Goal: Find specific page/section: Find specific page/section

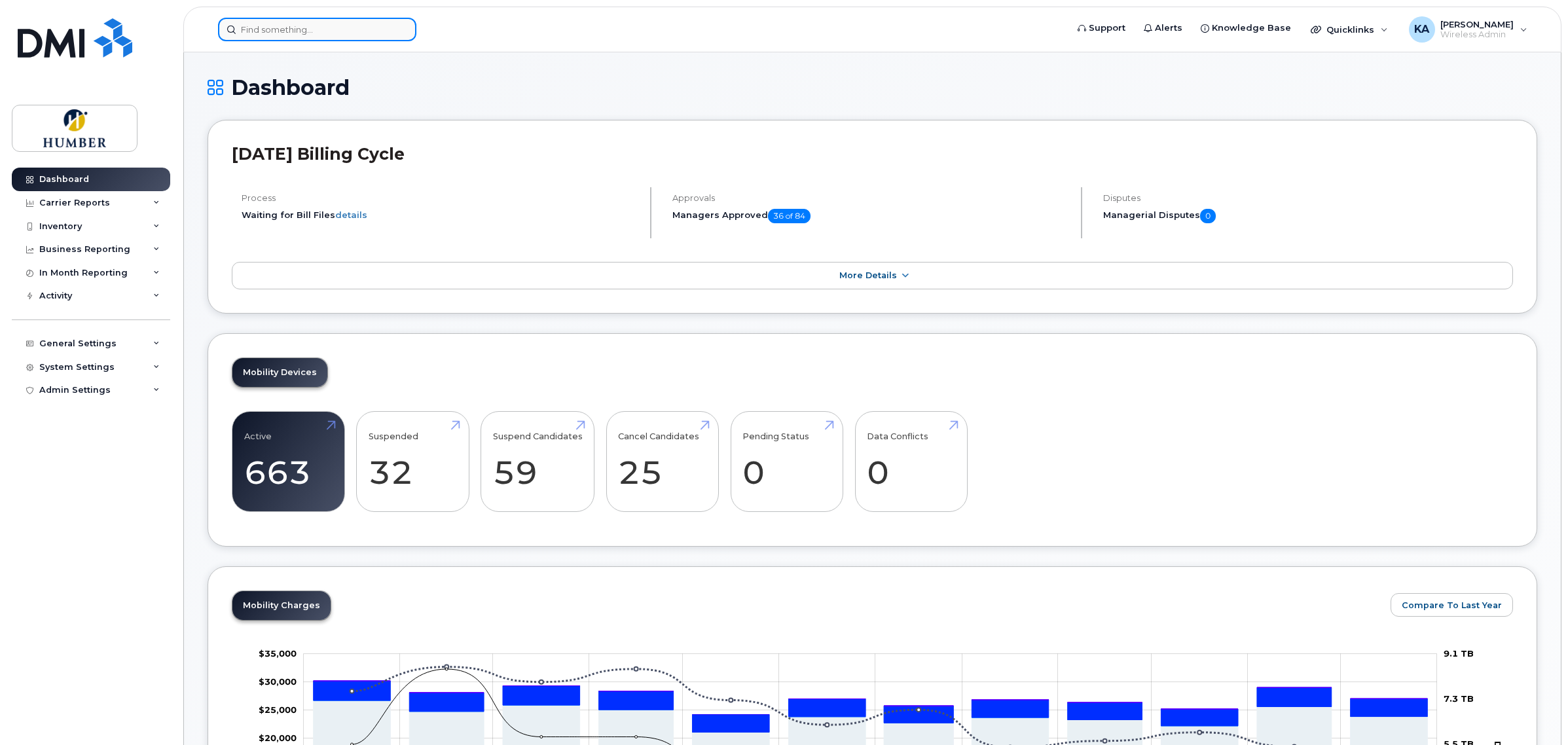
click at [316, 30] on input at bounding box center [317, 30] width 198 height 24
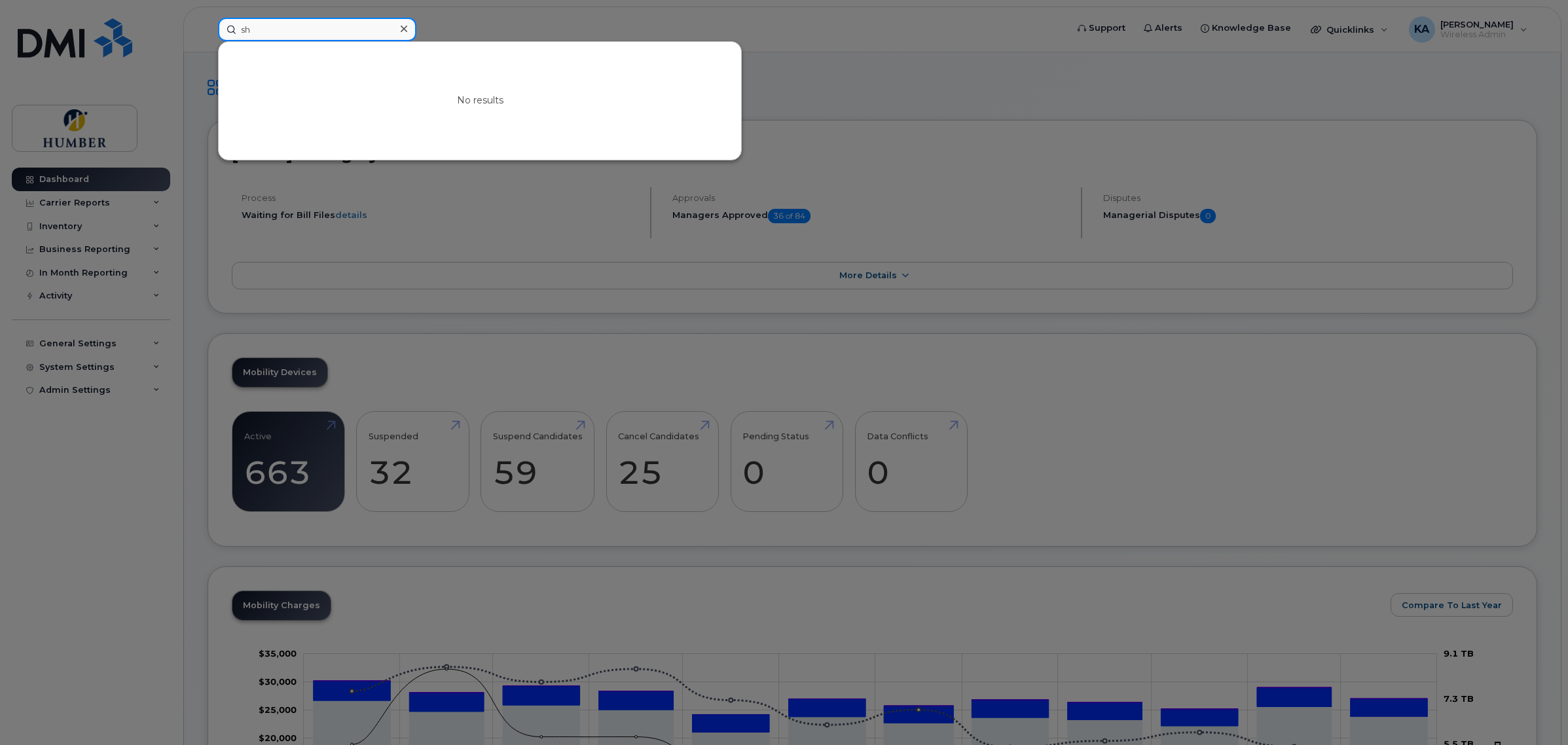
type input "s"
click at [345, 24] on input at bounding box center [317, 30] width 198 height 24
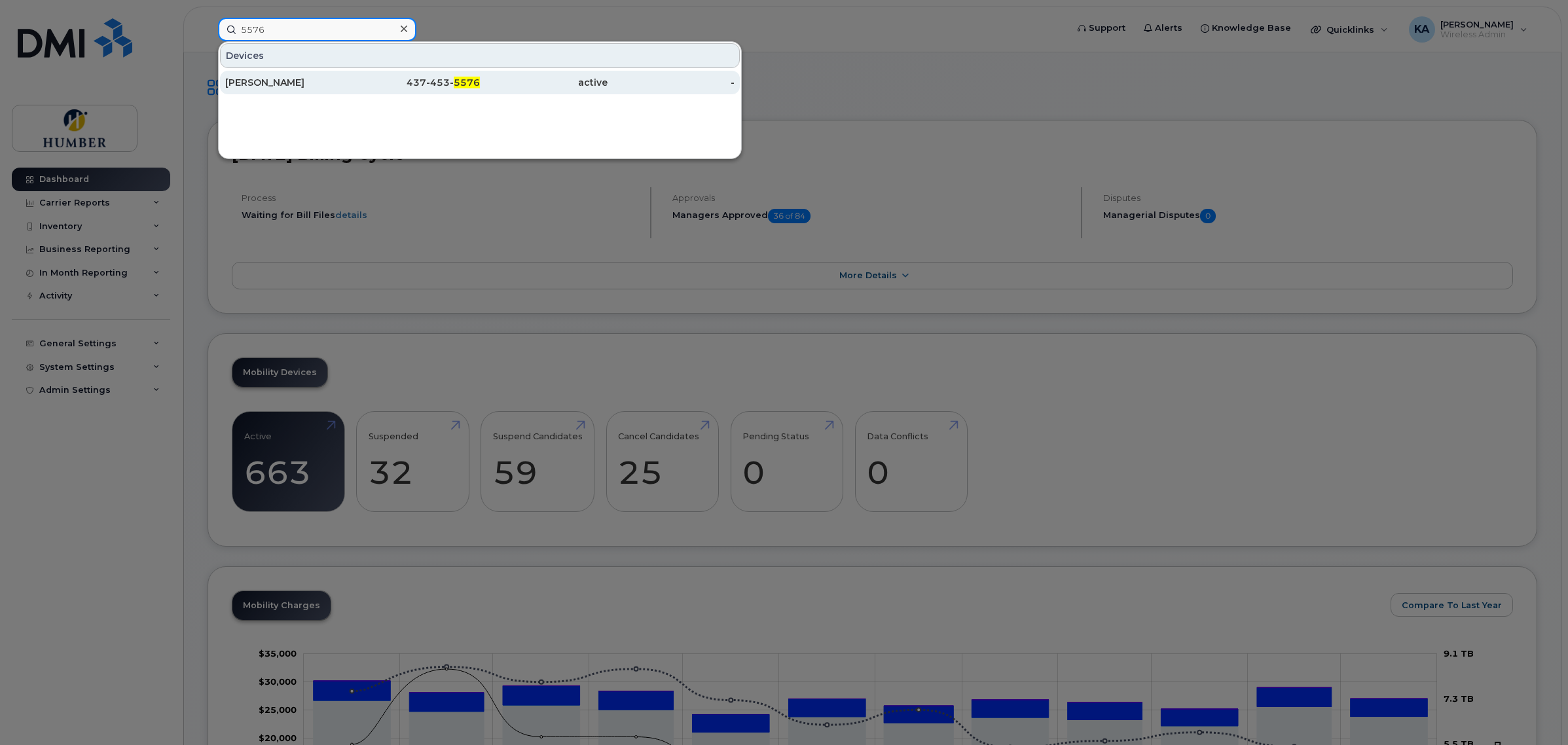
type input "5576"
click at [353, 72] on div "[PERSON_NAME]" at bounding box center [417, 82] width 128 height 24
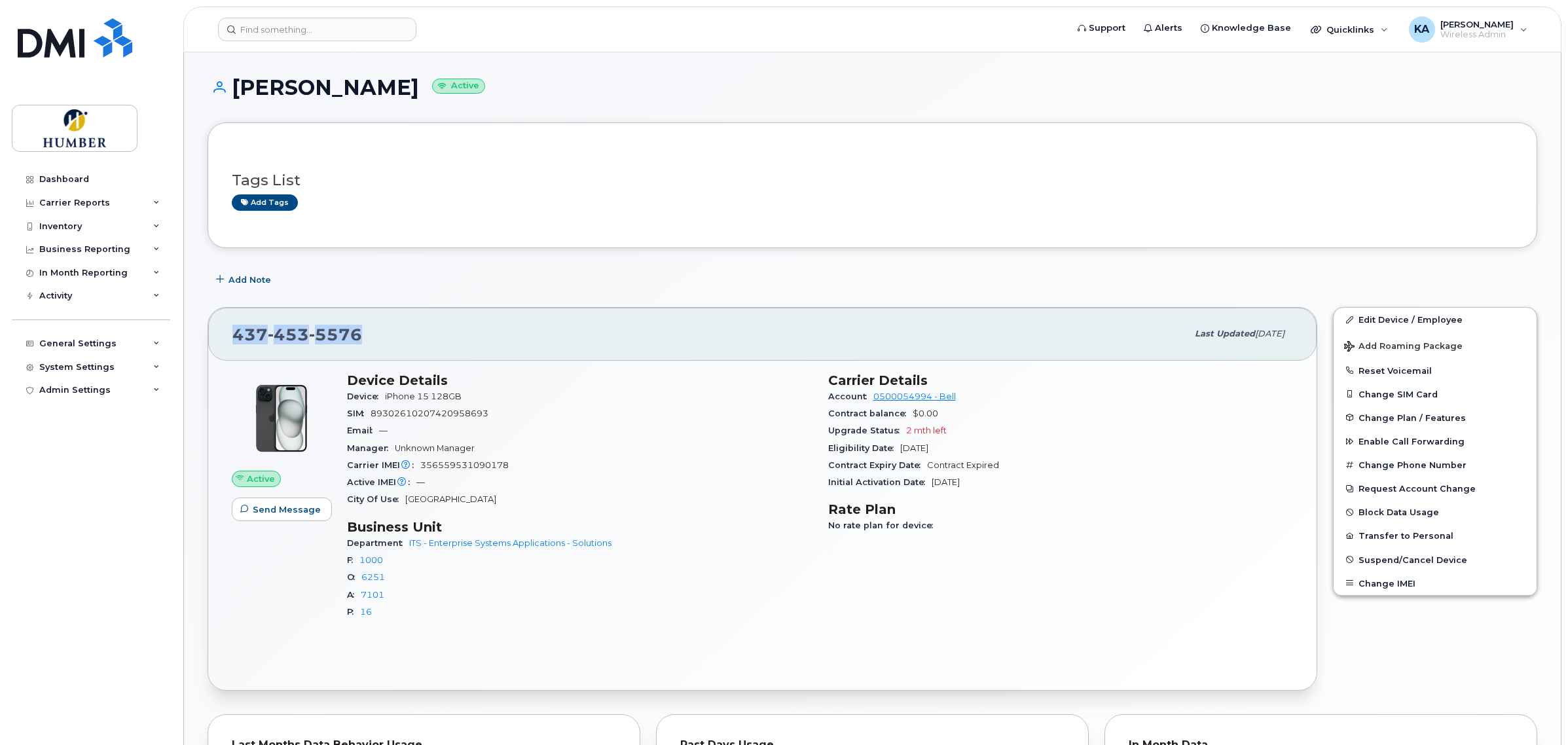
drag, startPoint x: 234, startPoint y: 334, endPoint x: 413, endPoint y: 343, distance: 179.2
click at [413, 343] on div "437 453 5576" at bounding box center [710, 334] width 955 height 28
click at [332, 335] on span "5576" at bounding box center [335, 334] width 53 height 20
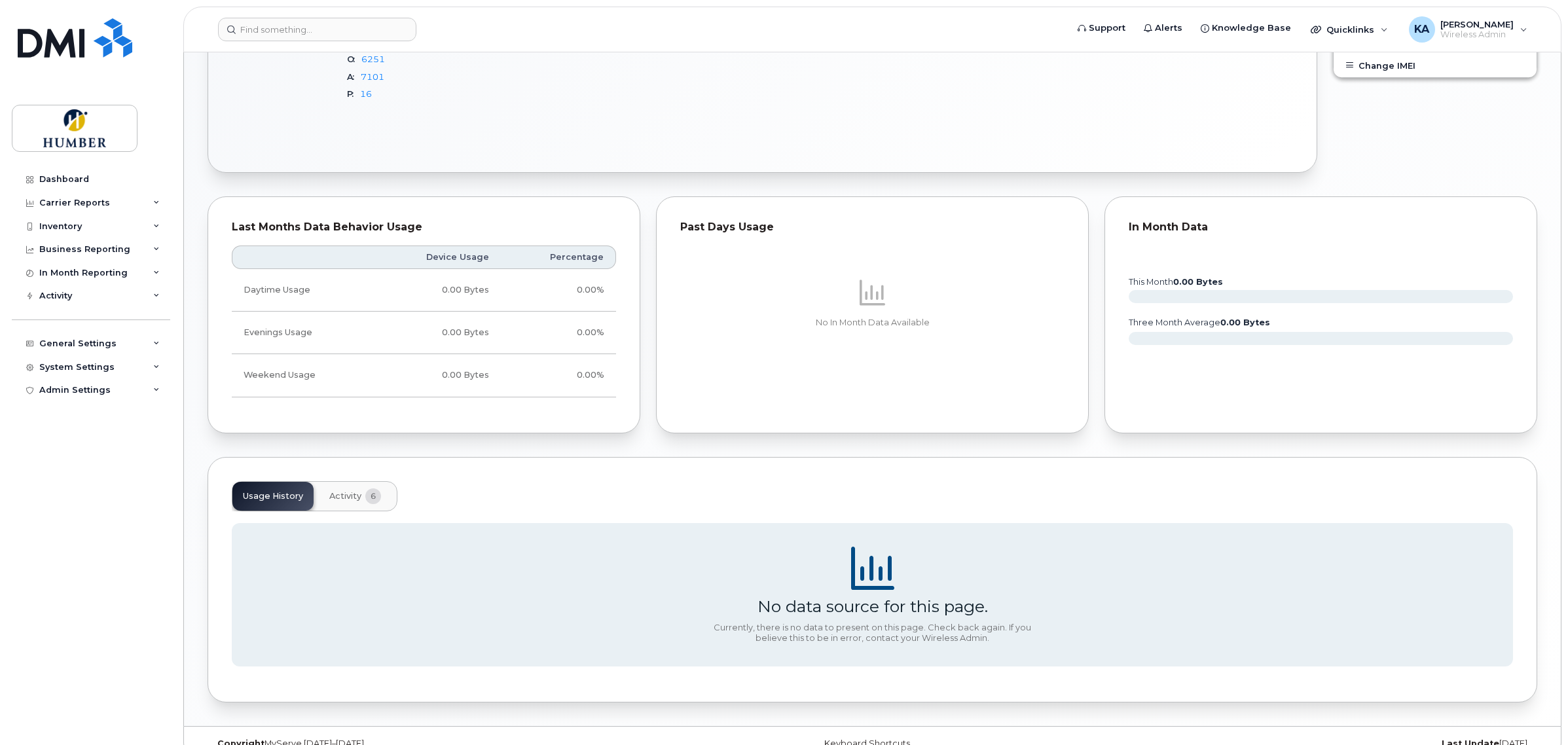
scroll to position [543, 0]
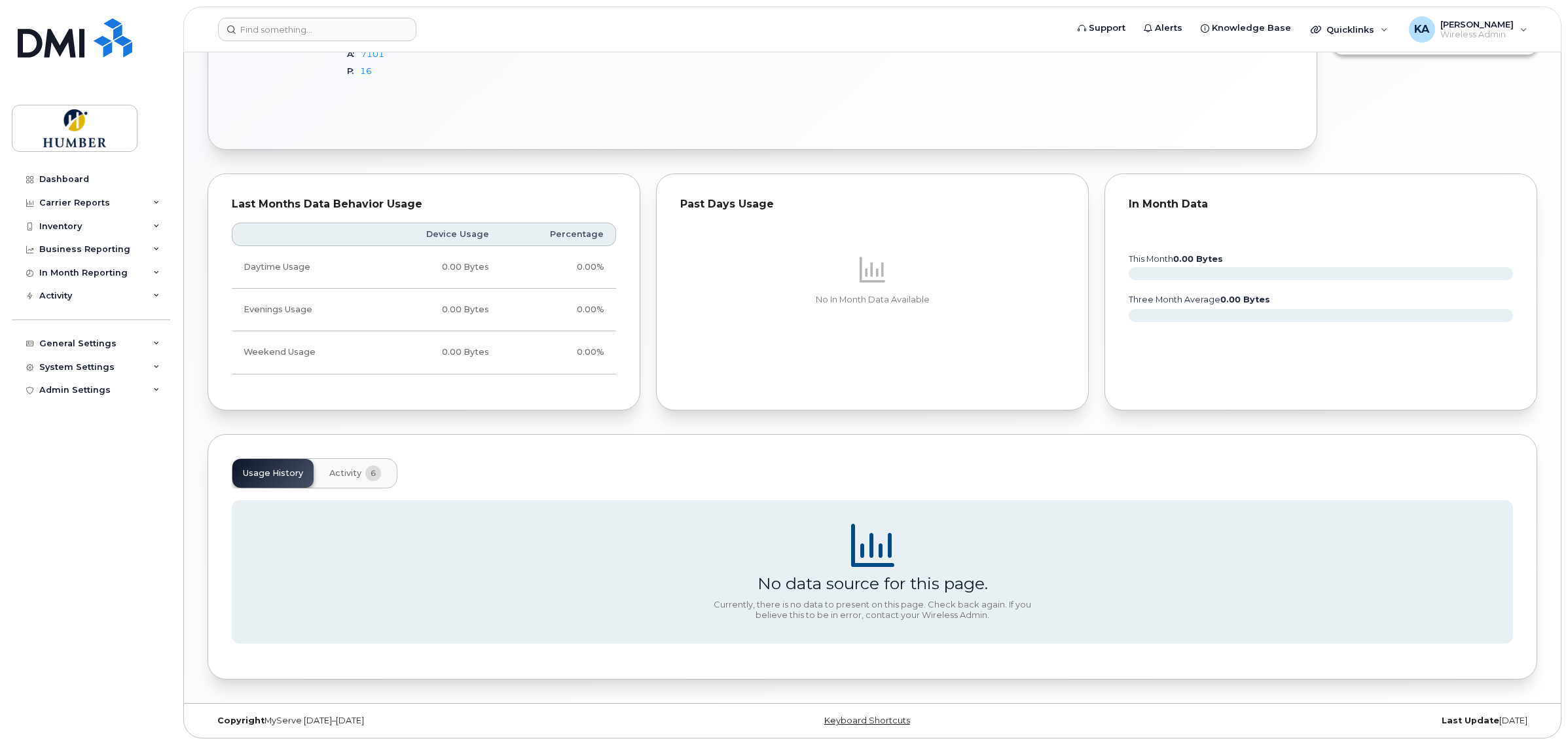
click at [347, 476] on span "Activity" at bounding box center [345, 473] width 32 height 11
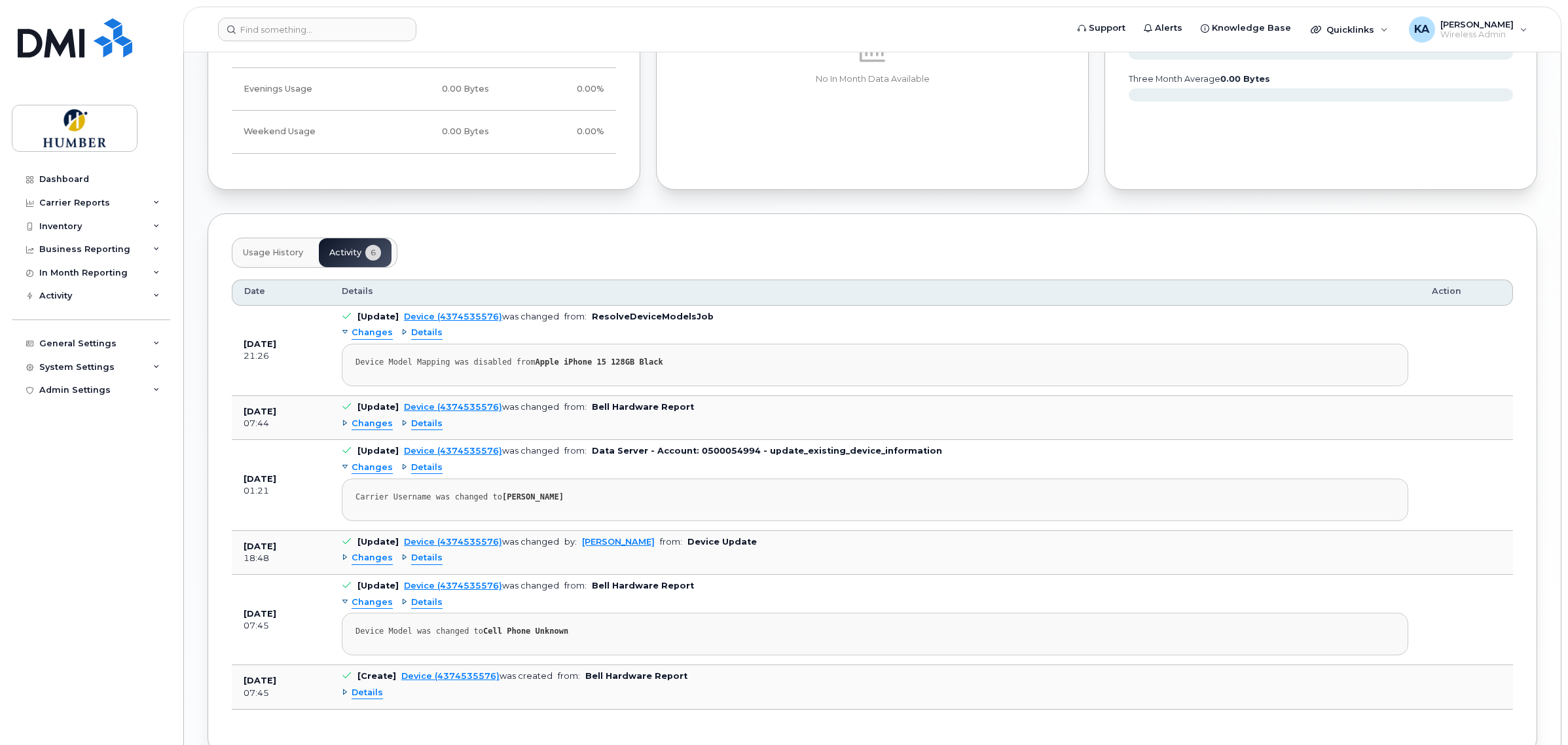
scroll to position [844, 0]
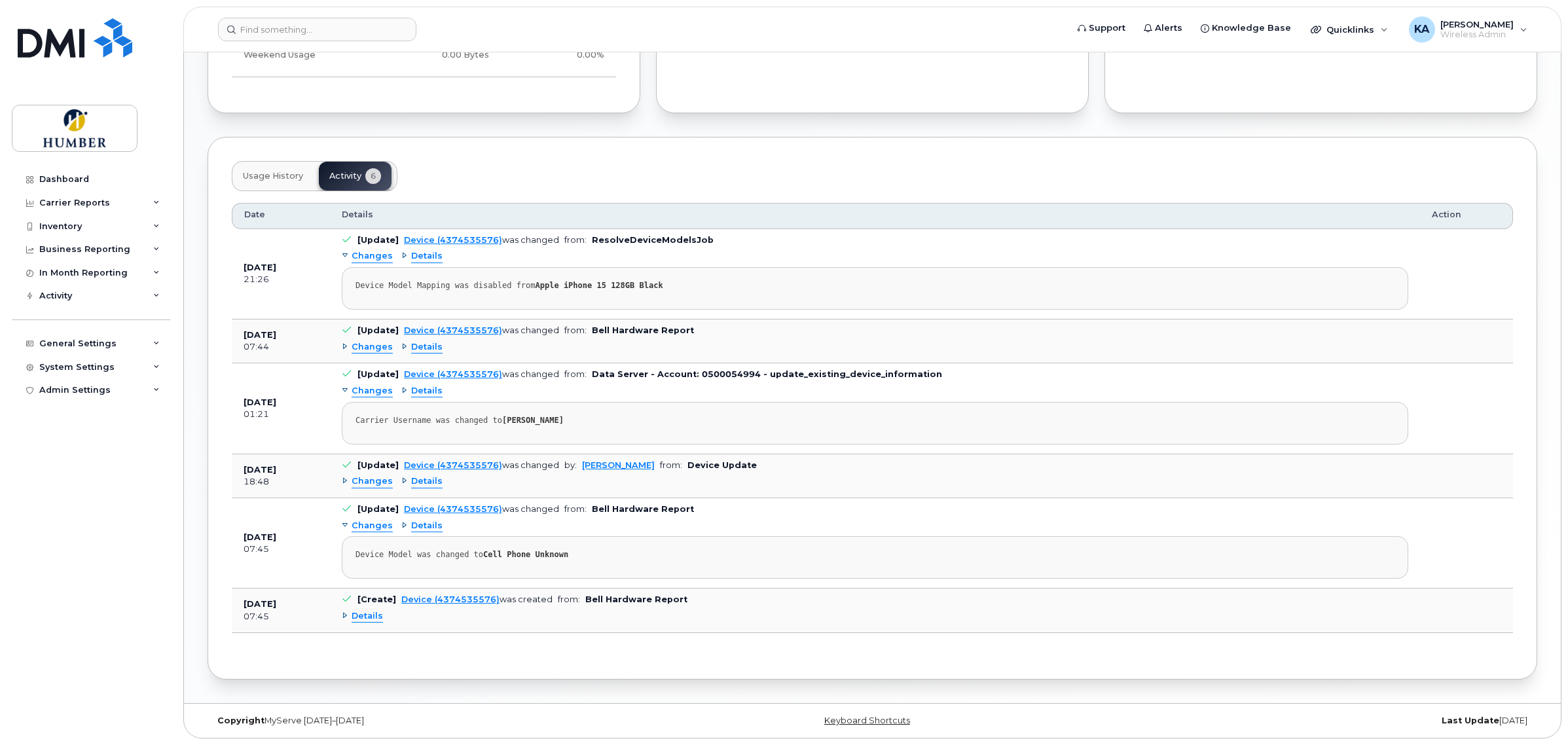
click at [353, 616] on span "Details" at bounding box center [367, 616] width 31 height 12
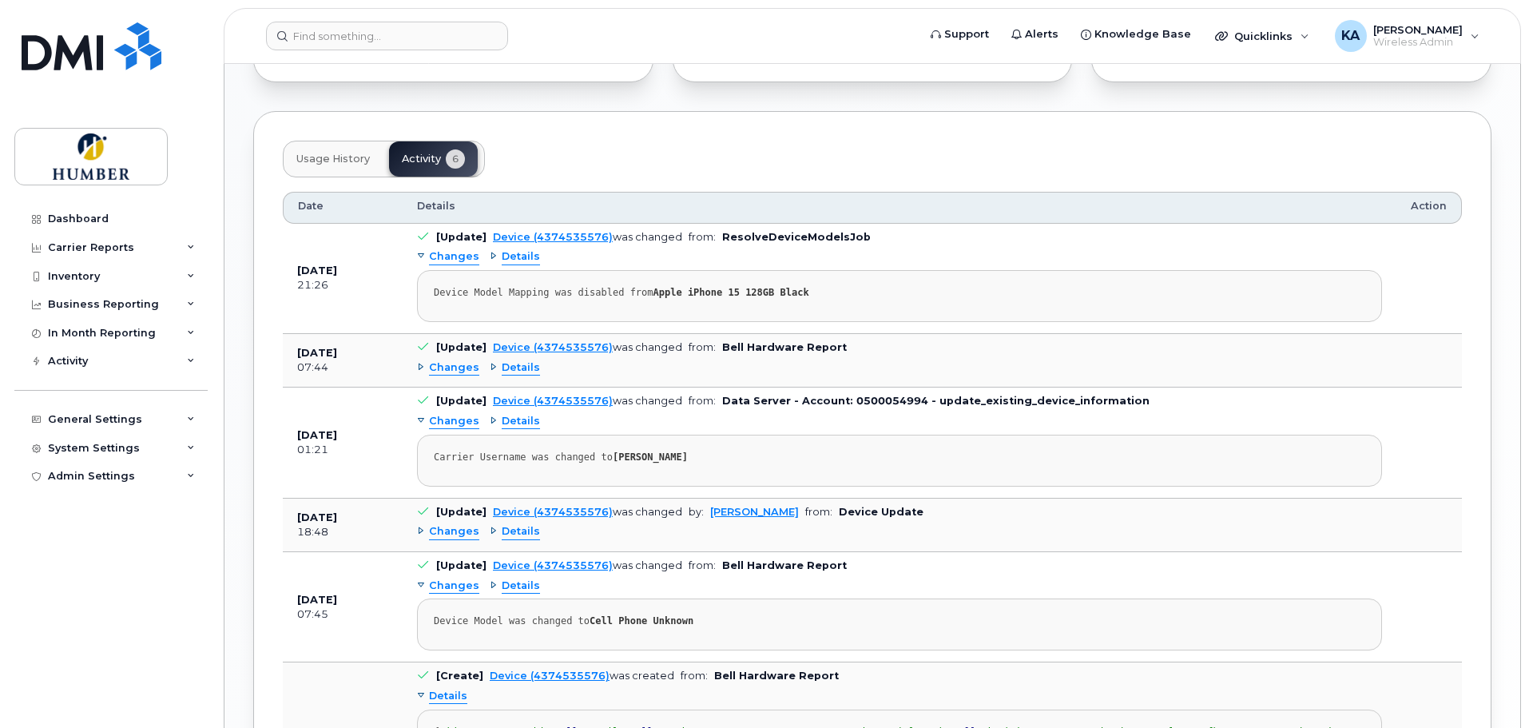
scroll to position [1109, 0]
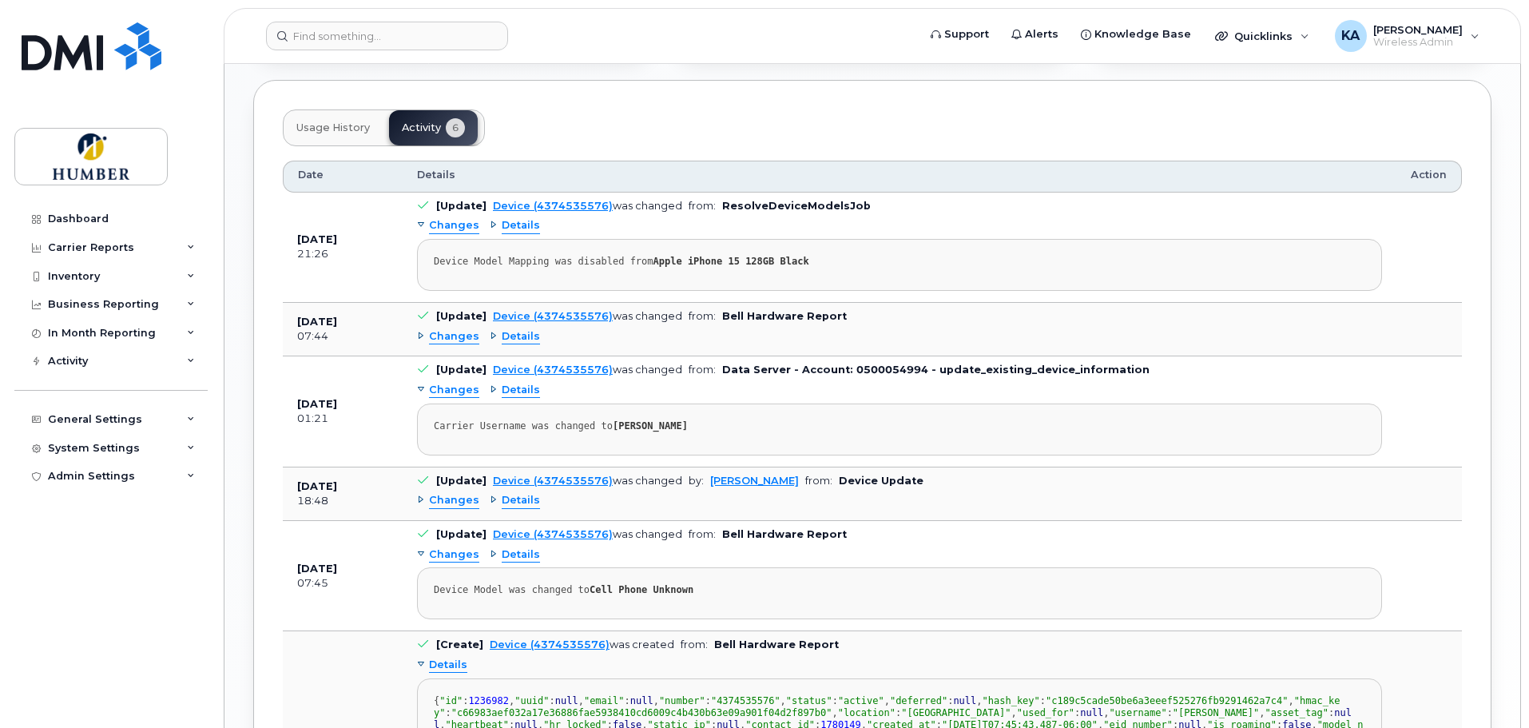
click at [446, 498] on span "Changes" at bounding box center [454, 500] width 50 height 15
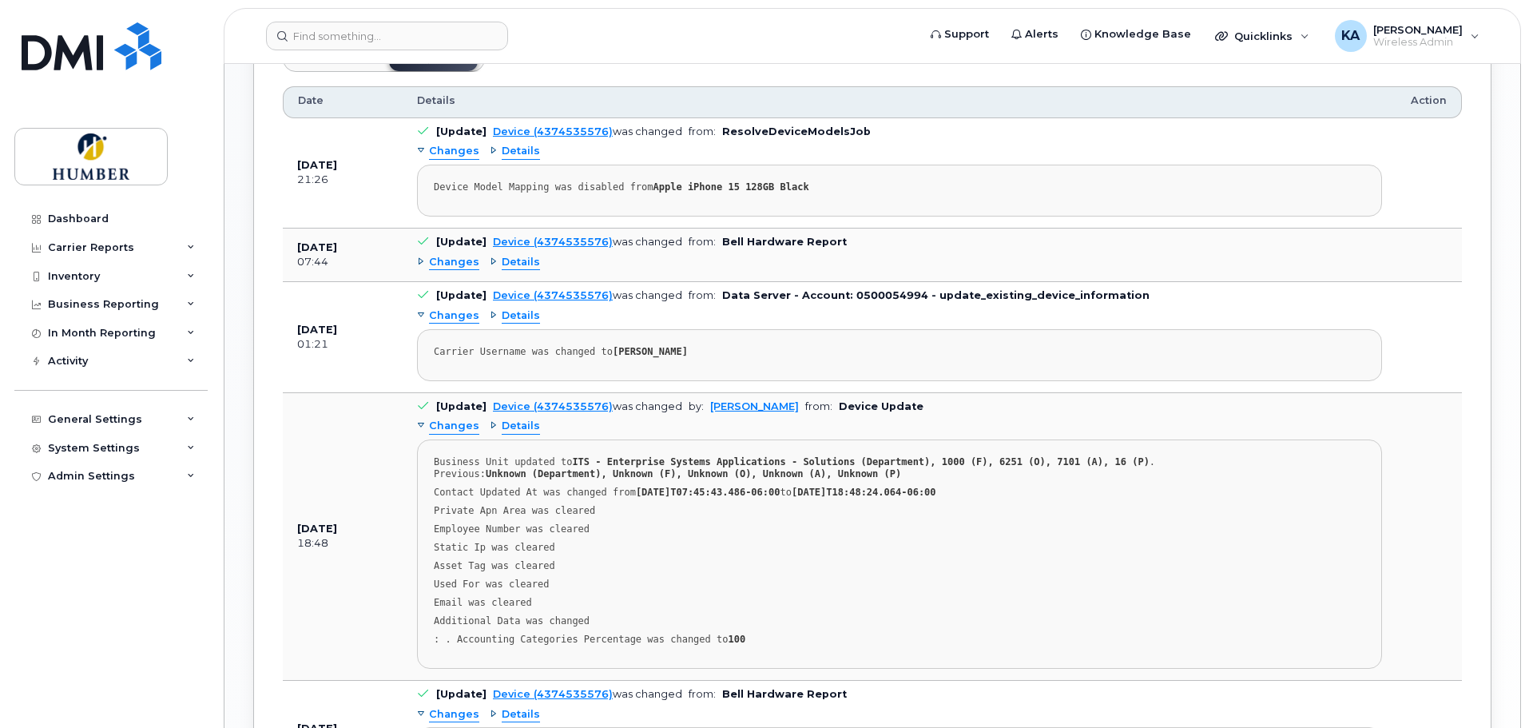
scroll to position [1216, 0]
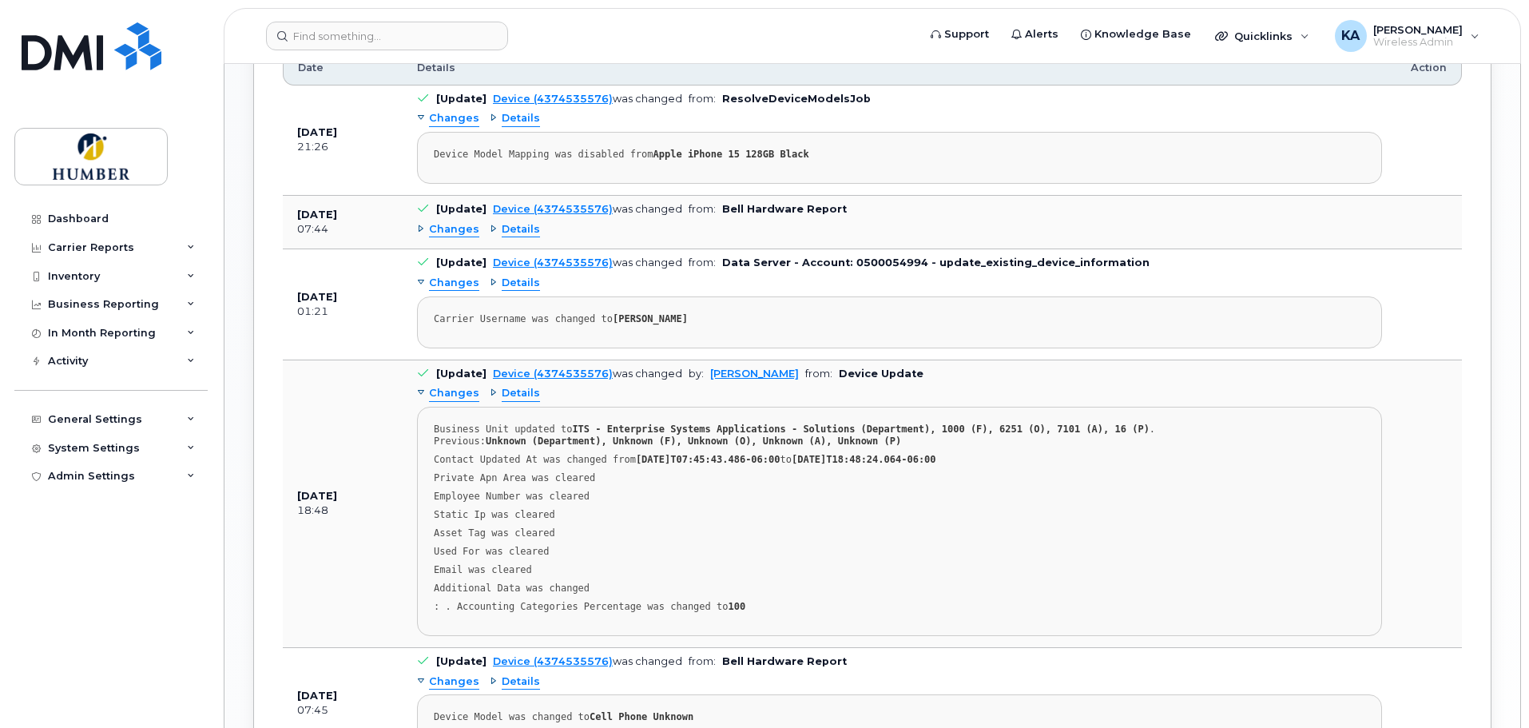
click at [518, 394] on span "Details" at bounding box center [521, 393] width 38 height 15
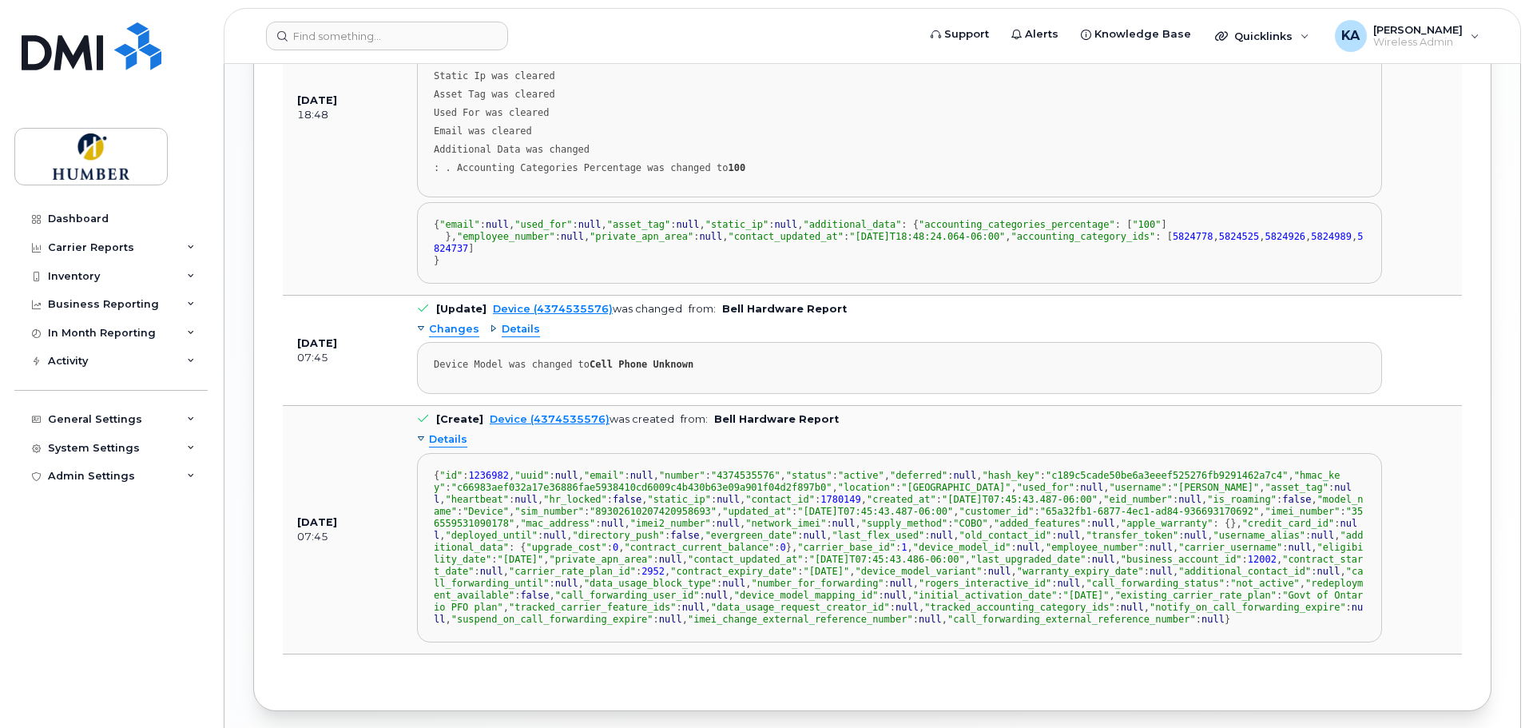
scroll to position [1748, 0]
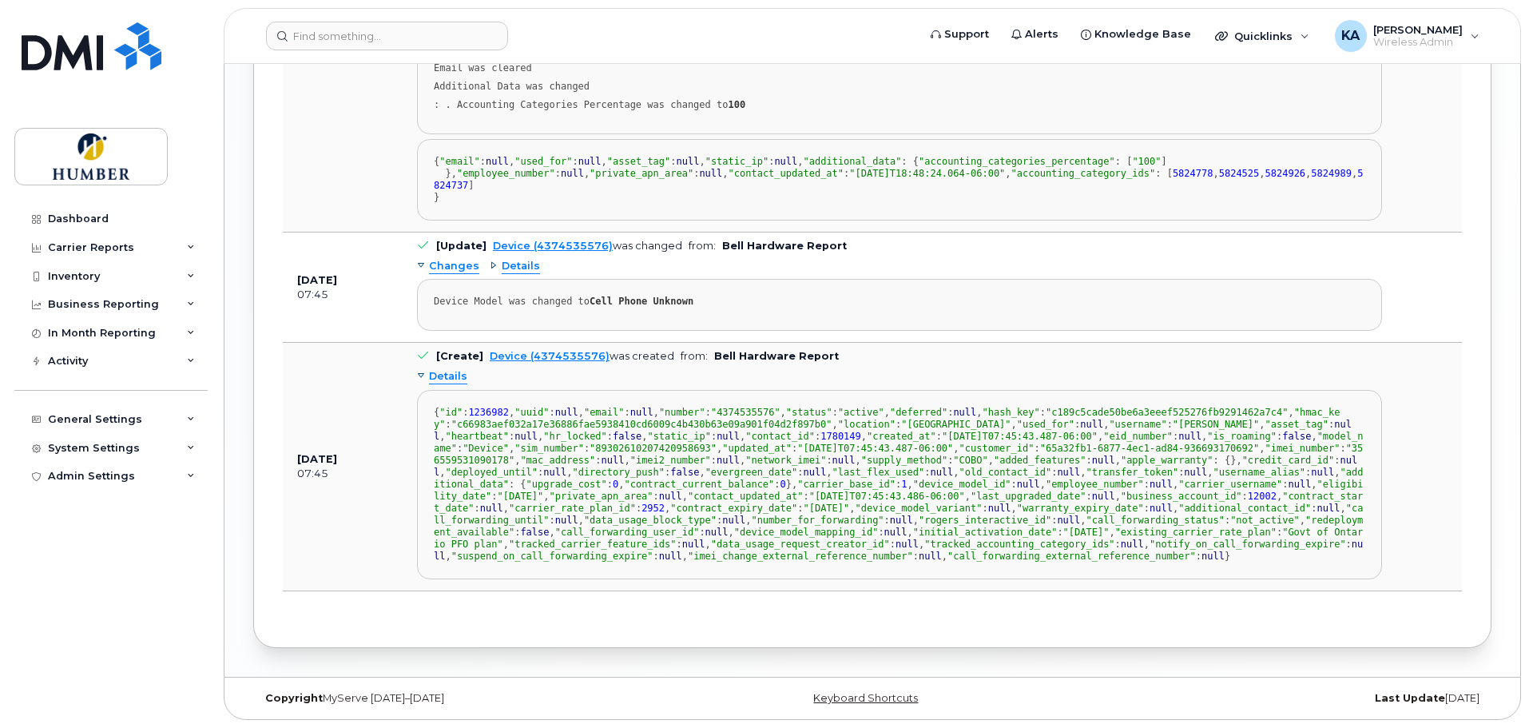
click at [447, 274] on span "Changes" at bounding box center [454, 266] width 50 height 15
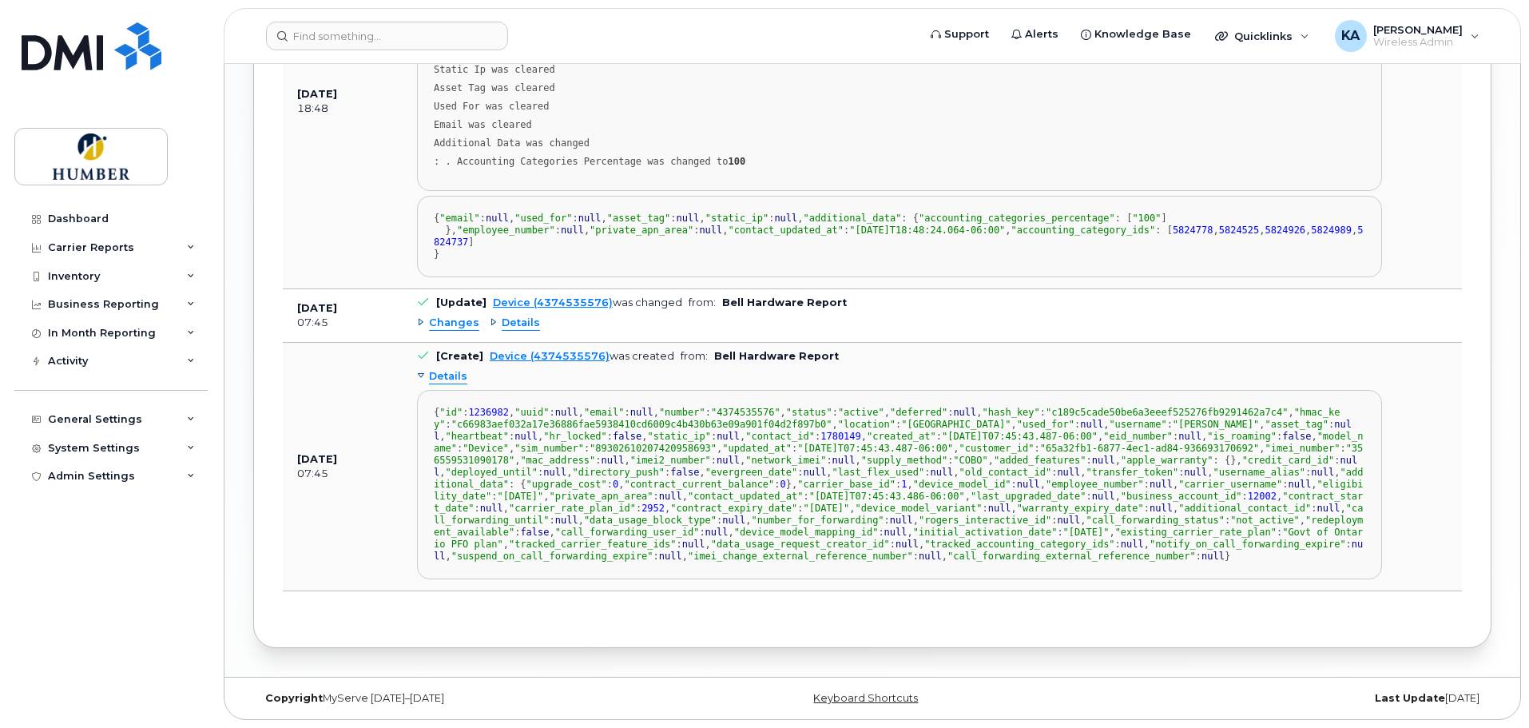
click at [521, 331] on span "Details" at bounding box center [521, 322] width 38 height 15
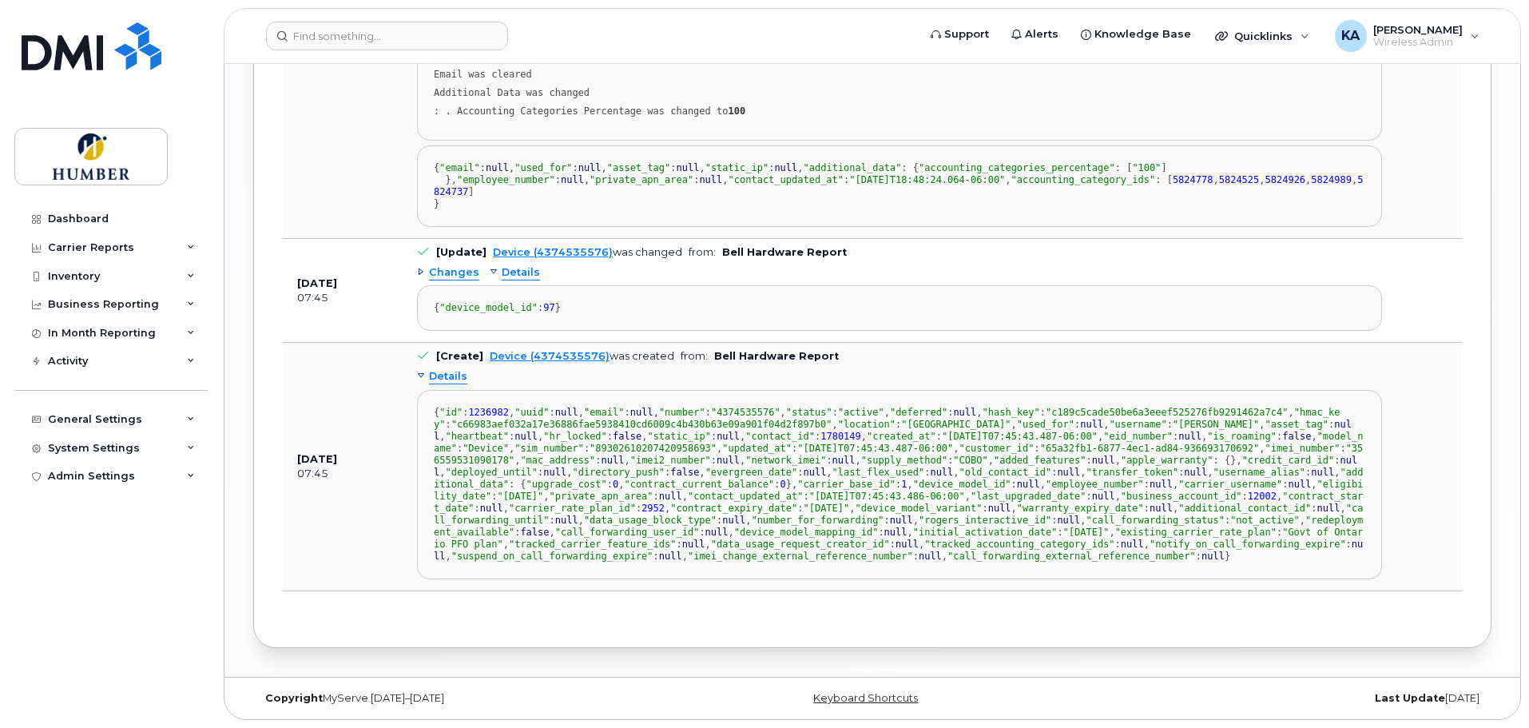
scroll to position [1804, 0]
click at [512, 280] on span "Details" at bounding box center [521, 272] width 38 height 15
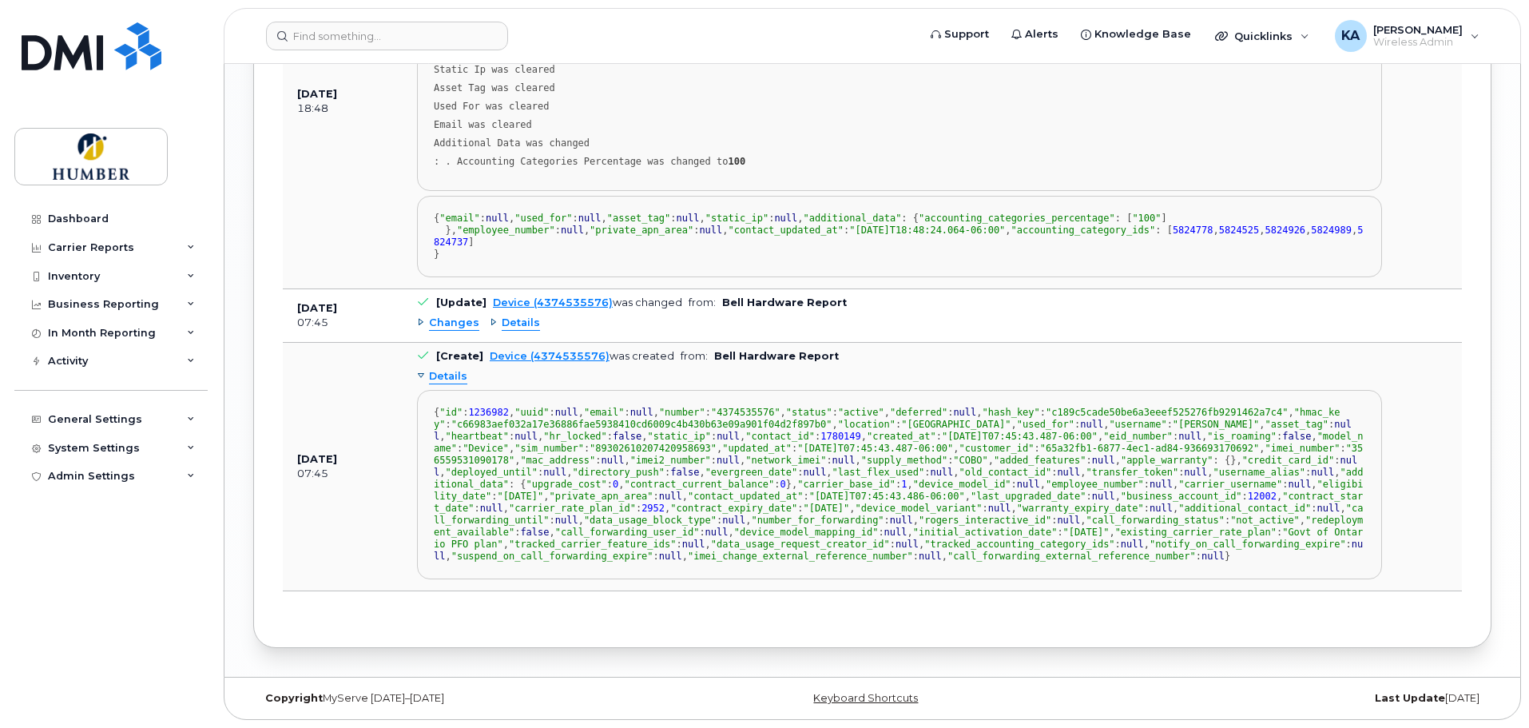
click at [423, 384] on div "Details" at bounding box center [442, 376] width 50 height 15
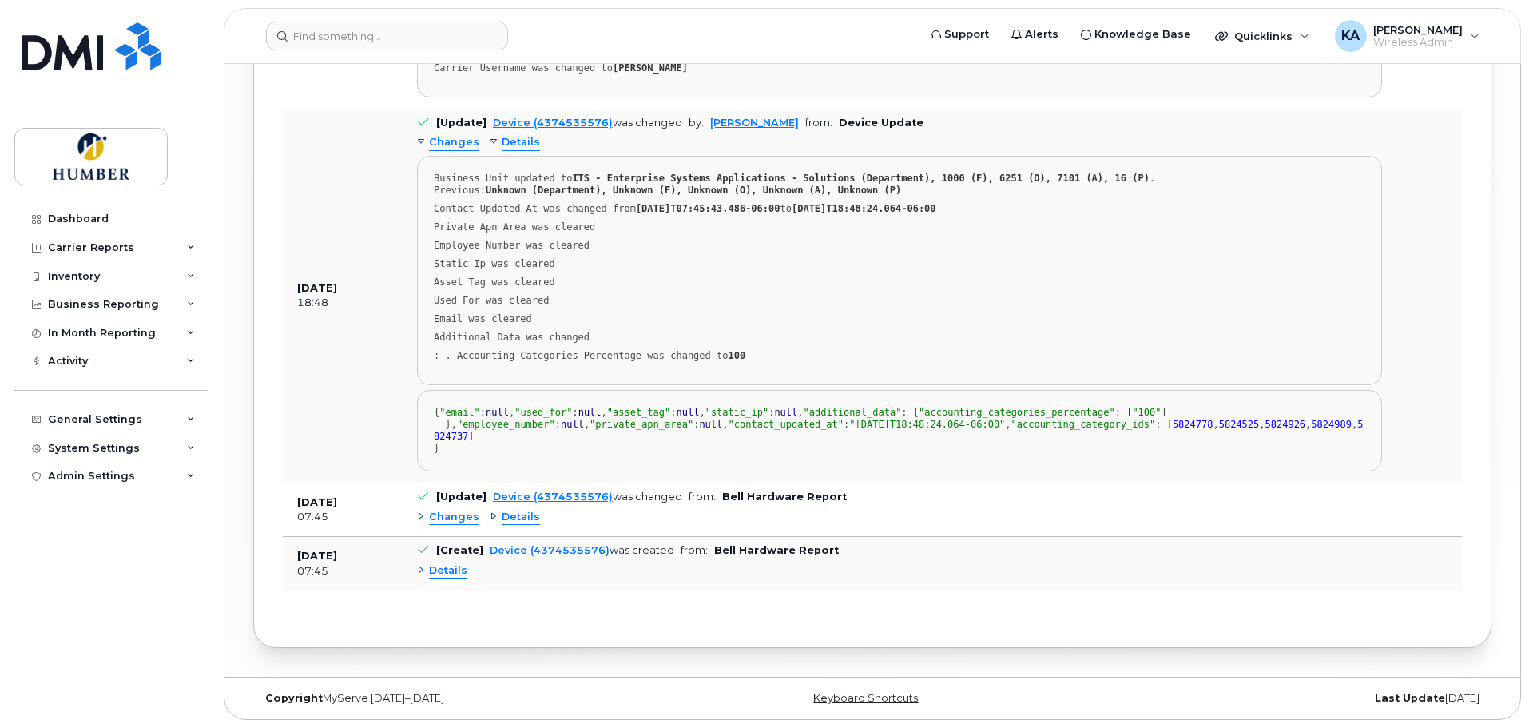
scroll to position [1671, 0]
click at [490, 516] on div "Details" at bounding box center [515, 517] width 50 height 15
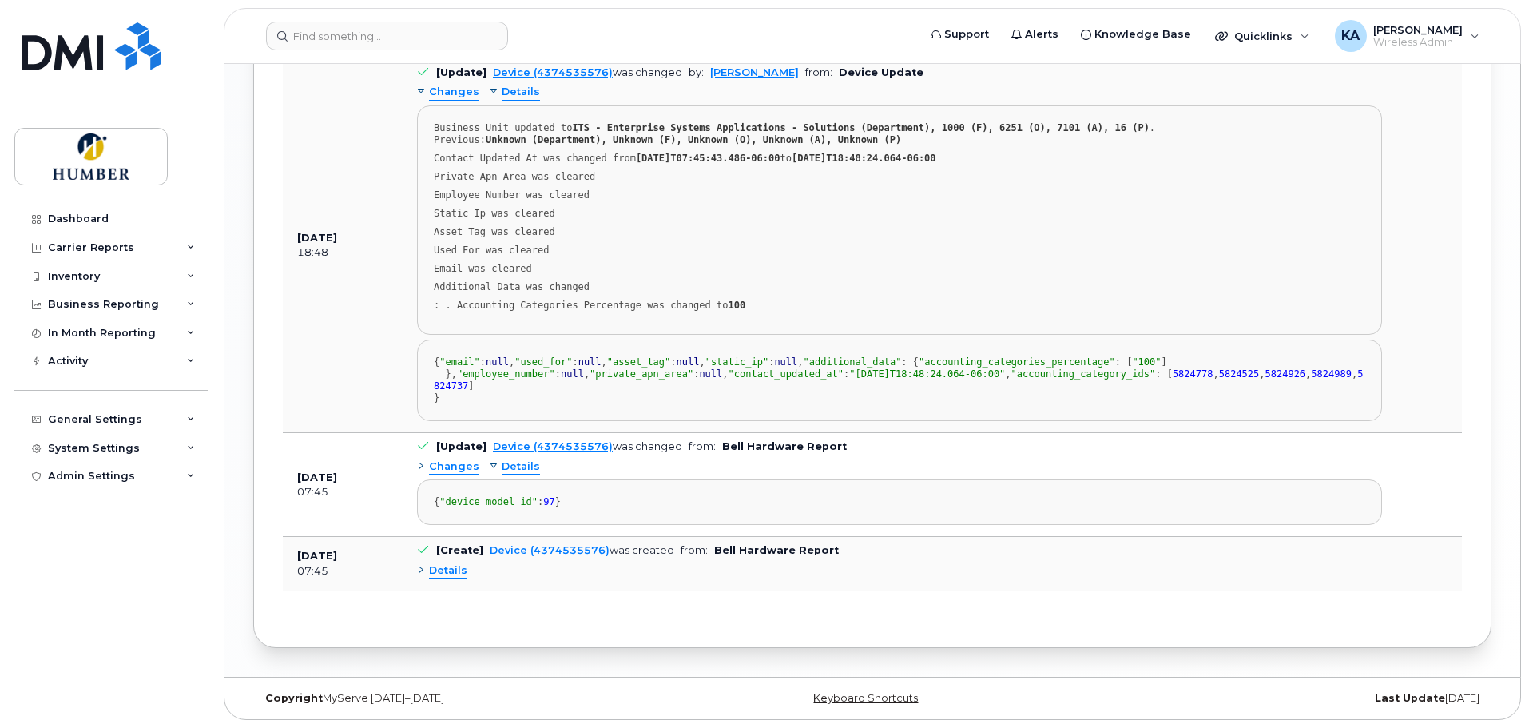
click at [421, 459] on div "Changes" at bounding box center [448, 466] width 62 height 15
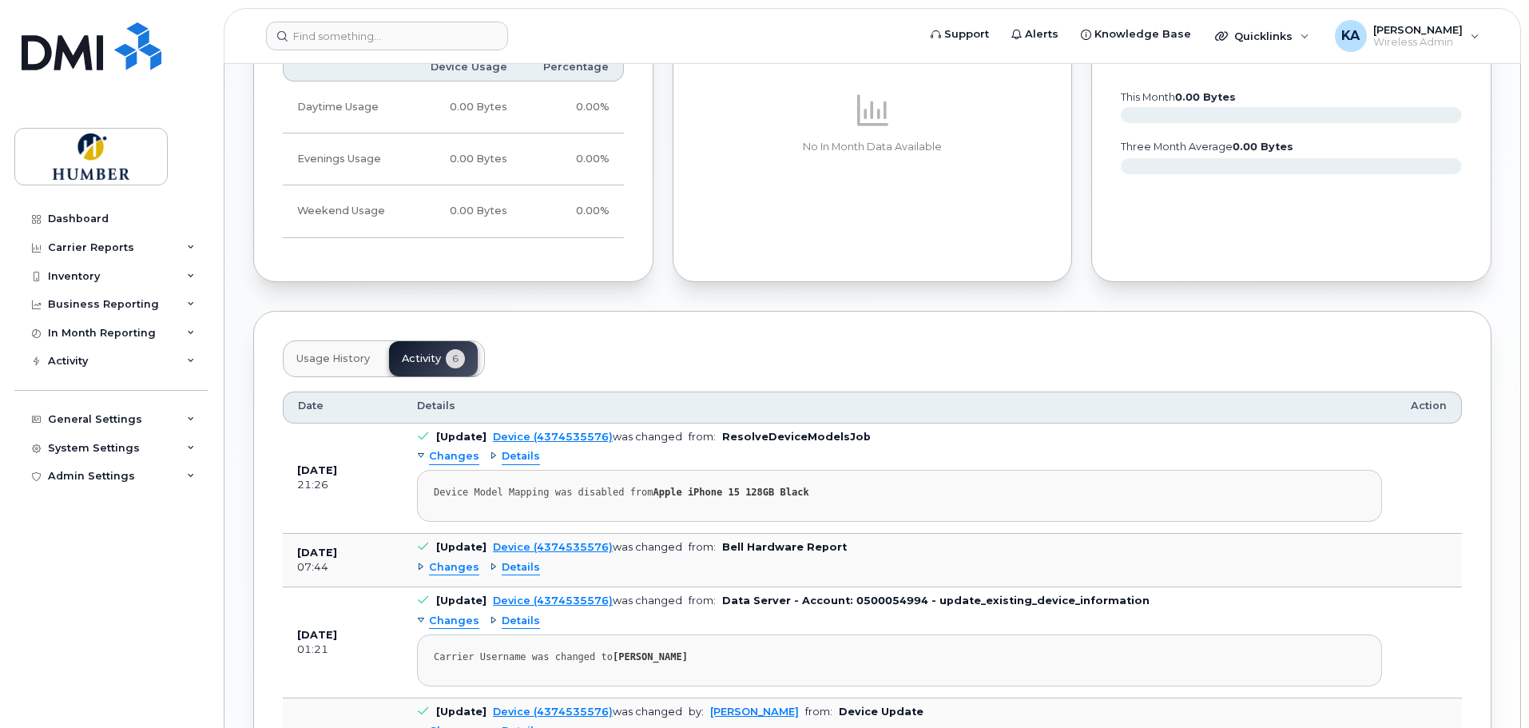
scroll to position [736, 0]
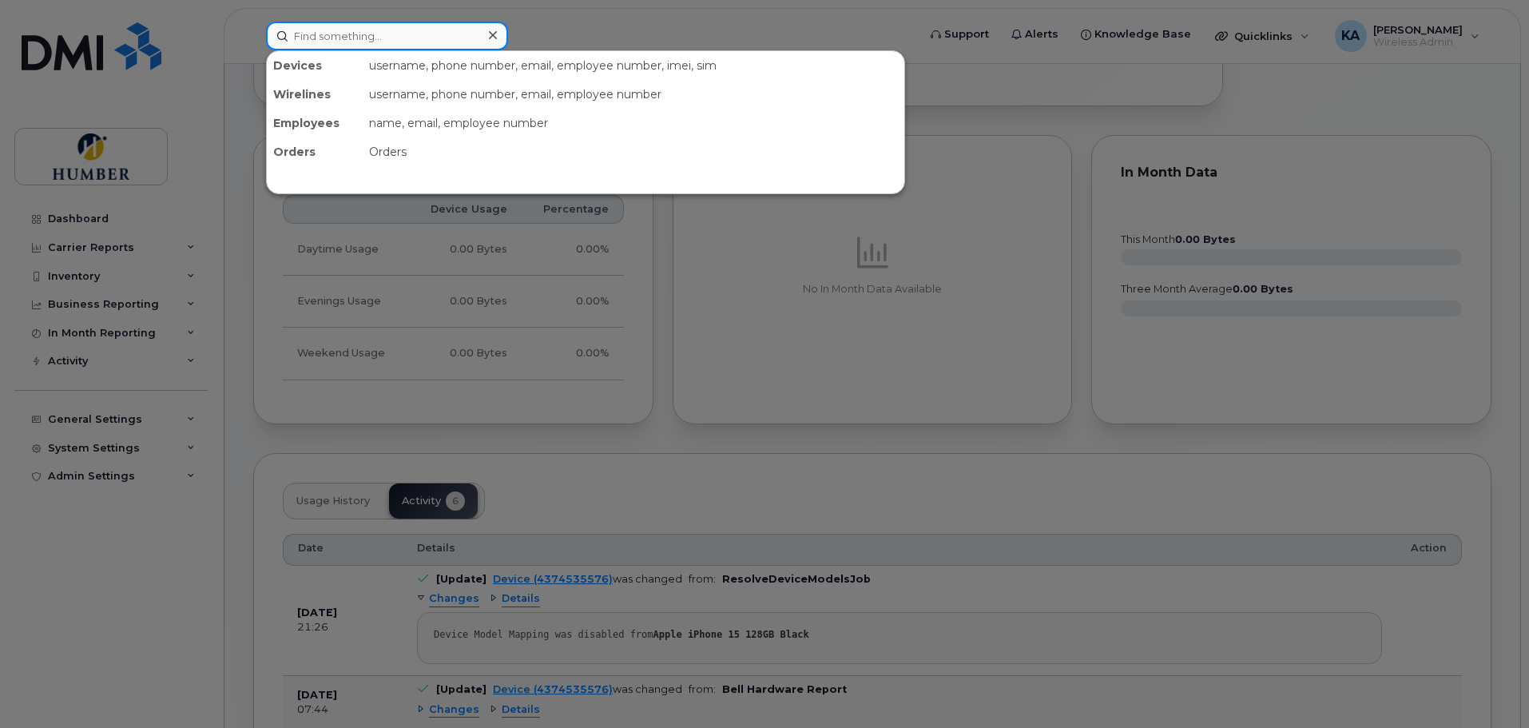
click at [359, 44] on input at bounding box center [387, 36] width 242 height 29
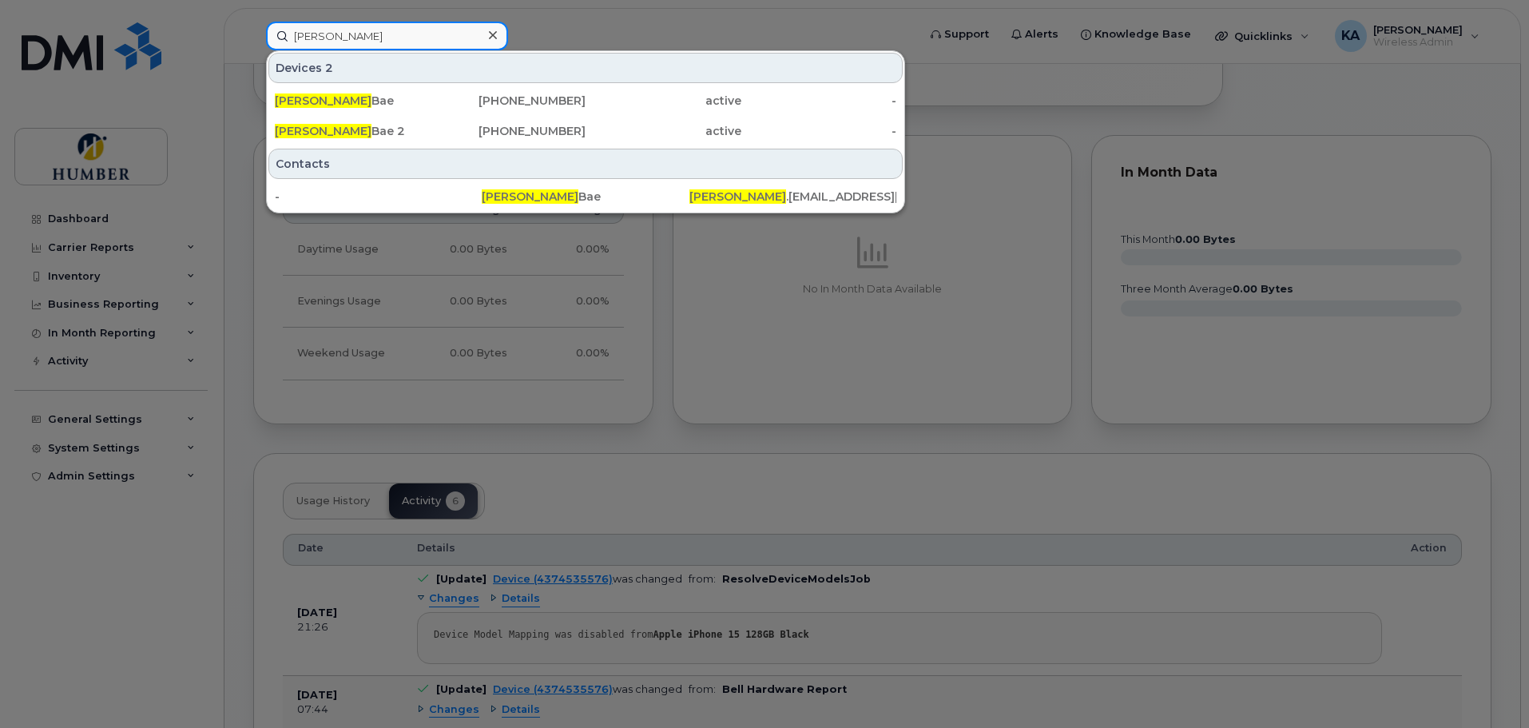
type input "angela"
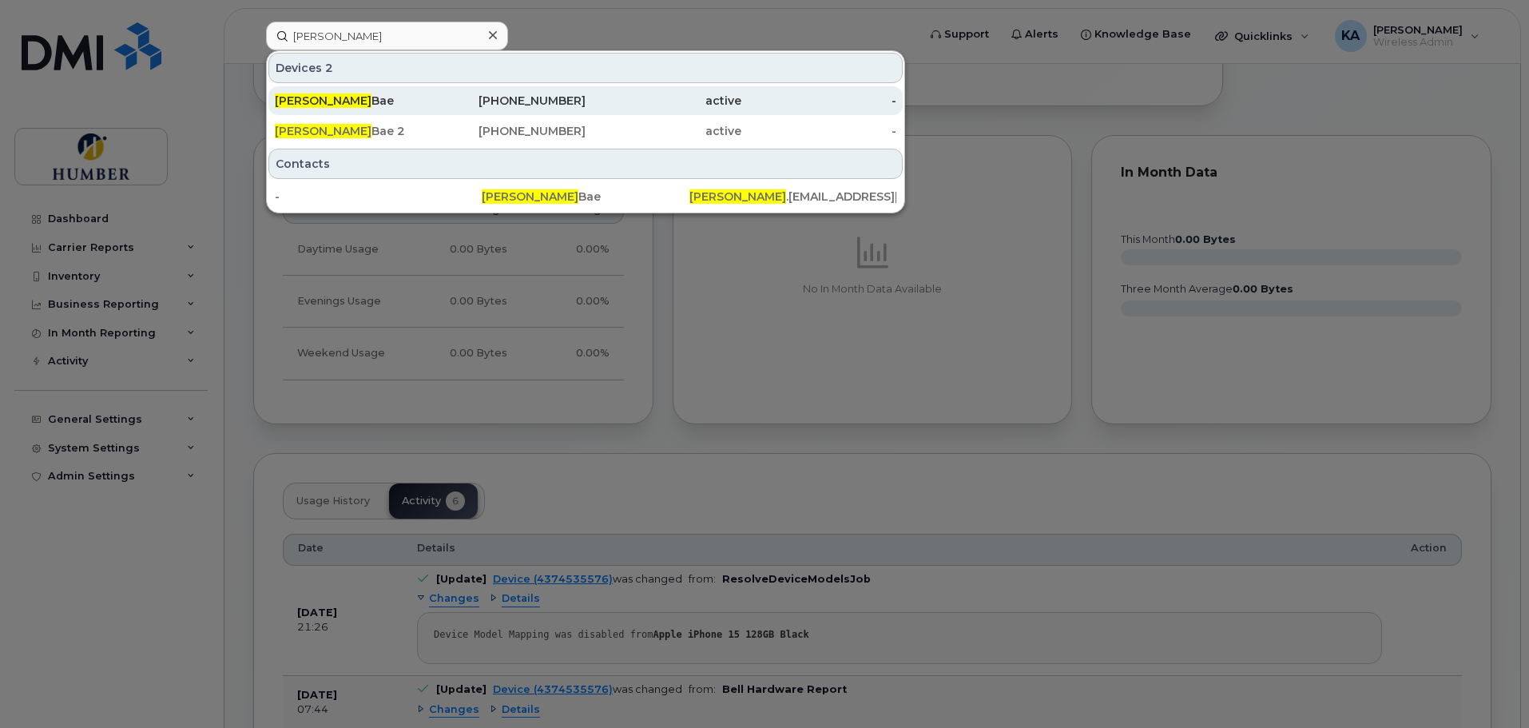
click at [571, 100] on div "437-453-5576" at bounding box center [509, 101] width 156 height 16
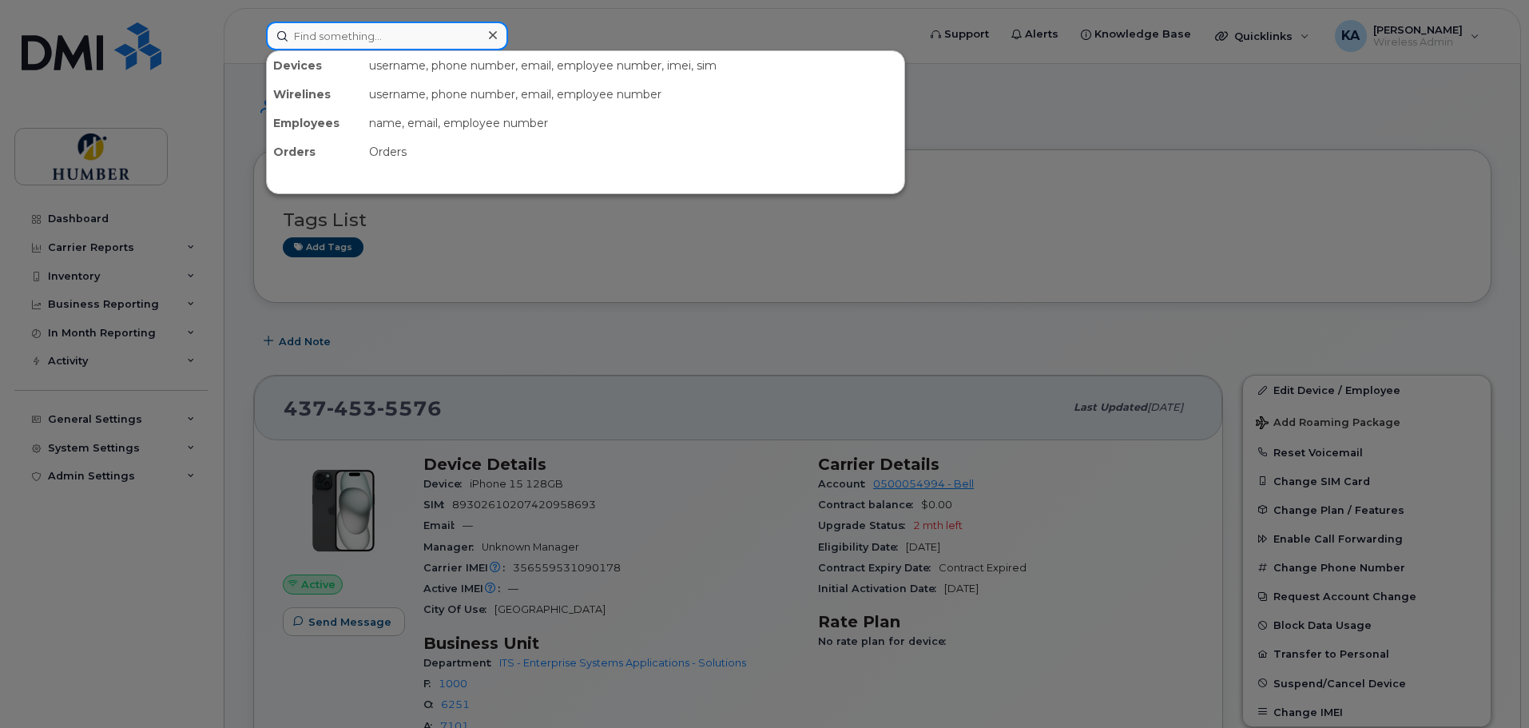
click at [385, 38] on input at bounding box center [387, 36] width 242 height 29
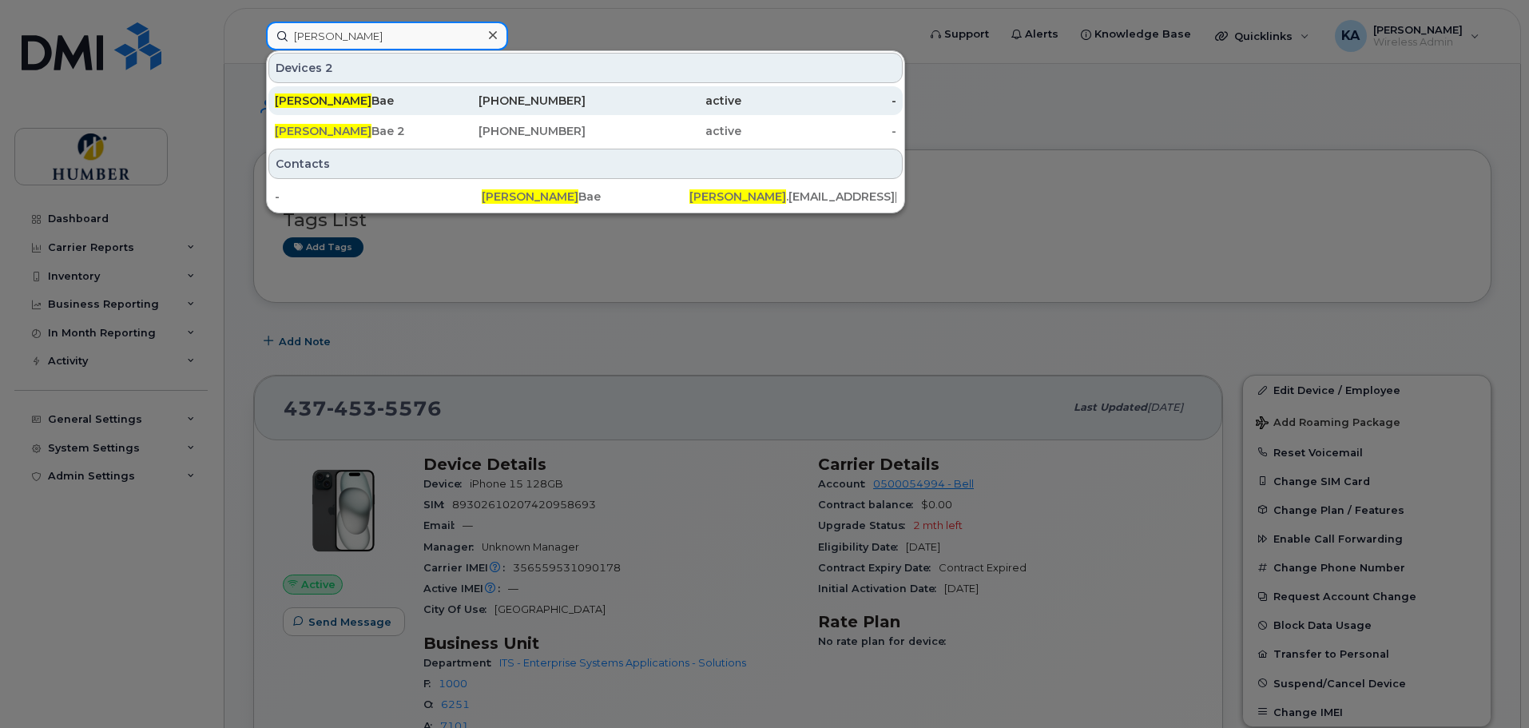
type input "angela"
click at [431, 109] on div "Angela Bae" at bounding box center [509, 100] width 156 height 29
